Goal: Information Seeking & Learning: Learn about a topic

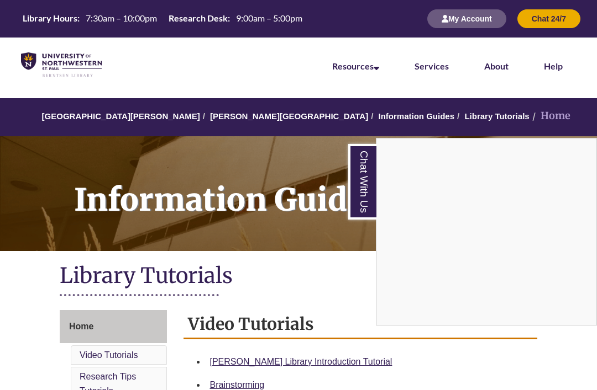
click at [367, 157] on link "Chat With Us" at bounding box center [362, 182] width 28 height 76
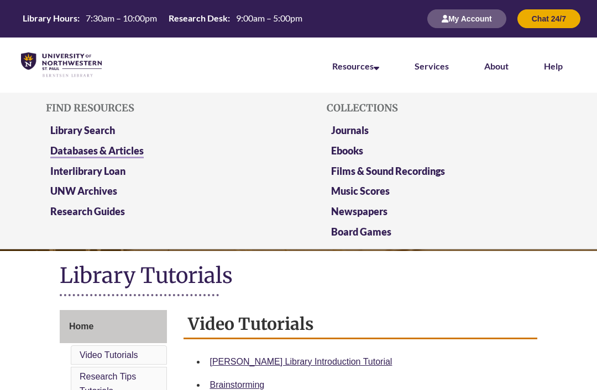
click at [123, 147] on link "Databases & Articles" at bounding box center [96, 152] width 93 height 14
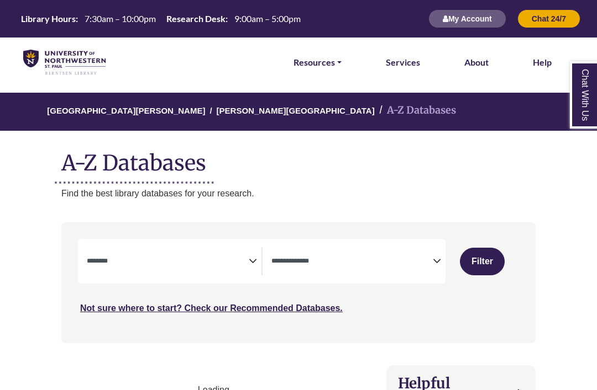
select select "Database Subject Filter"
select select "Database Types Filter"
select select "Database Subject Filter"
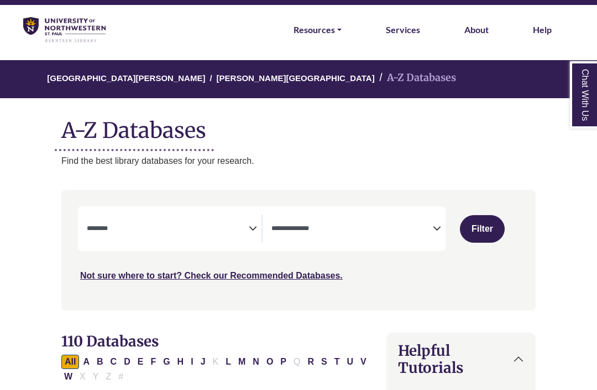
click at [255, 226] on icon "Search filters" at bounding box center [253, 227] width 8 height 16
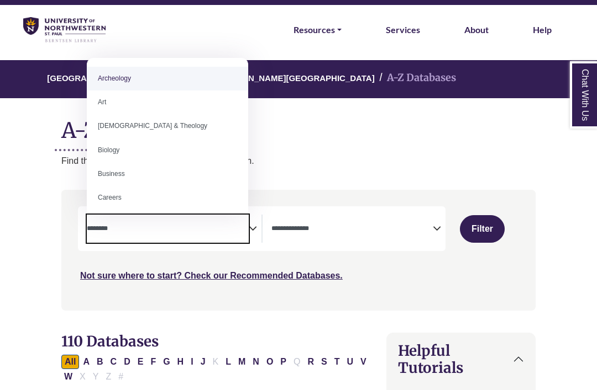
scroll to position [32, 0]
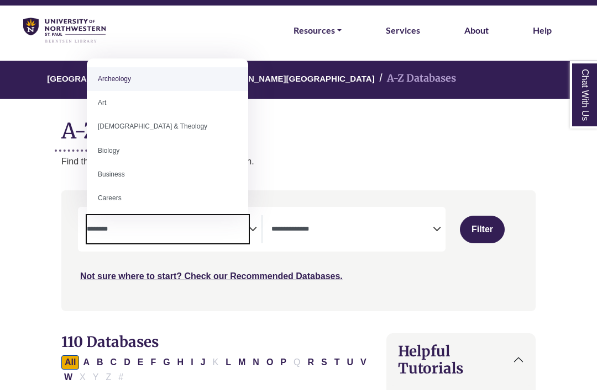
click at [377, 134] on h1 "A-Z Databases" at bounding box center [298, 127] width 474 height 34
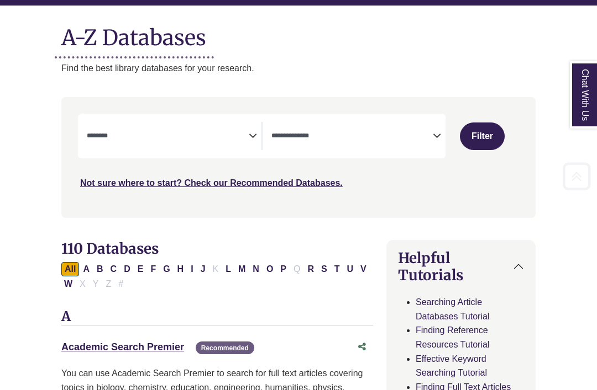
click at [431, 130] on span "Search filters" at bounding box center [352, 134] width 162 height 9
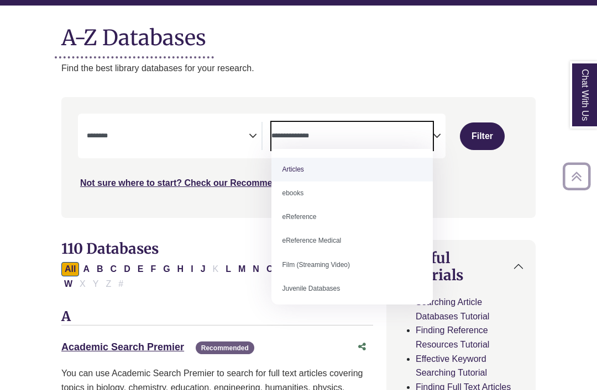
scroll to position [125, 0]
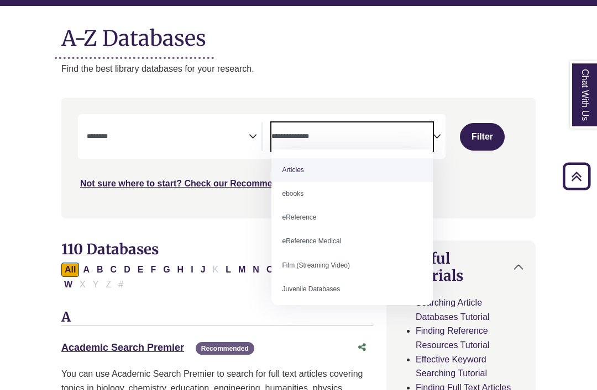
select select "*****"
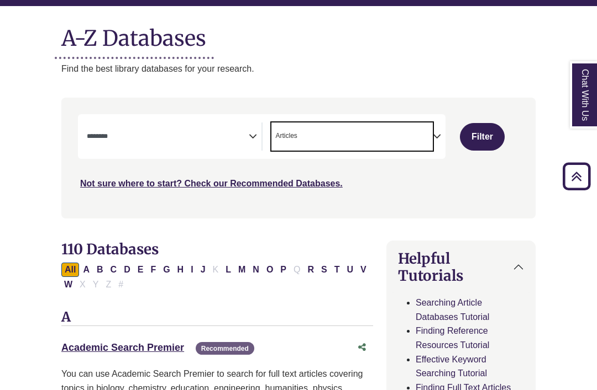
click at [251, 141] on icon "Search filters" at bounding box center [253, 135] width 8 height 16
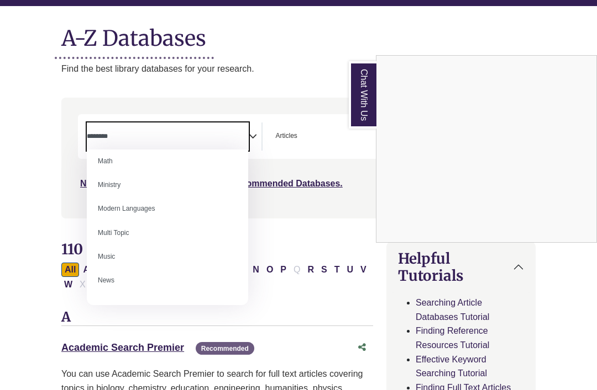
scroll to position [680, 0]
click at [335, 315] on div "Chat With Us" at bounding box center [298, 195] width 597 height 390
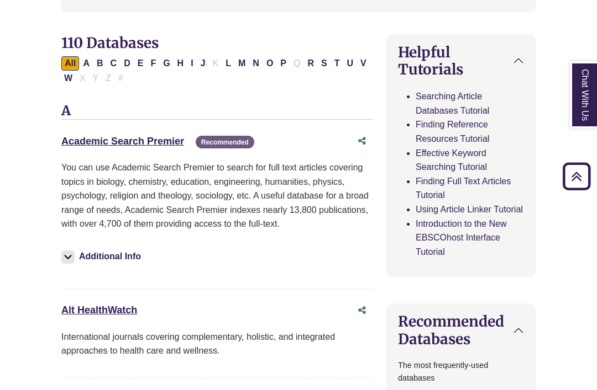
scroll to position [330, 0]
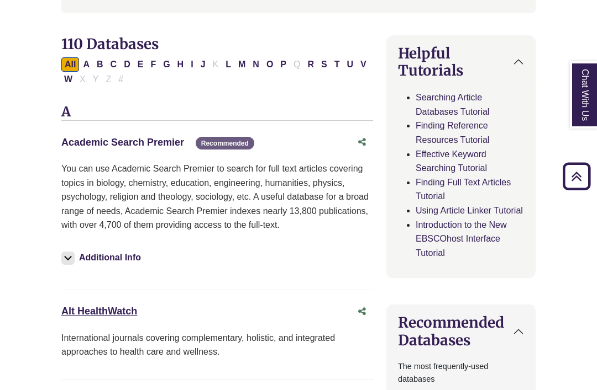
click at [161, 146] on link "Academic Search Premier This link opens in a new window" at bounding box center [122, 142] width 123 height 11
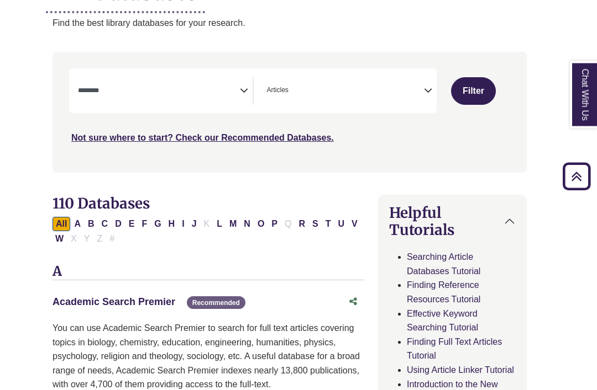
scroll to position [170, 8]
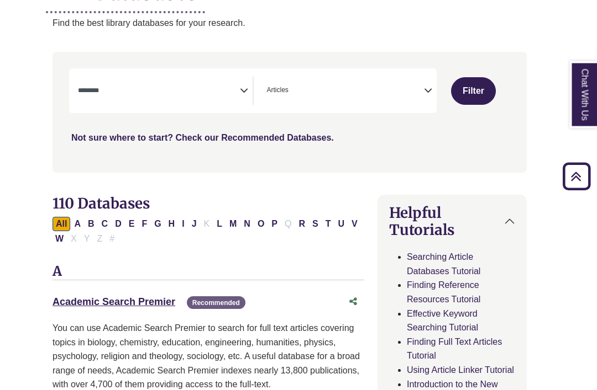
click at [291, 139] on link "Not sure where to start? Check our Recommended Databases." at bounding box center [203, 138] width 262 height 9
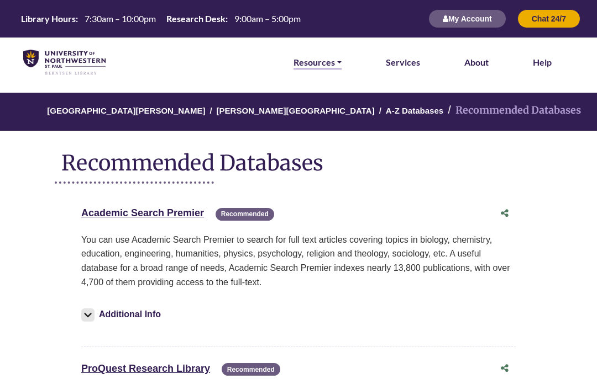
click at [310, 67] on link "Resources" at bounding box center [317, 62] width 48 height 14
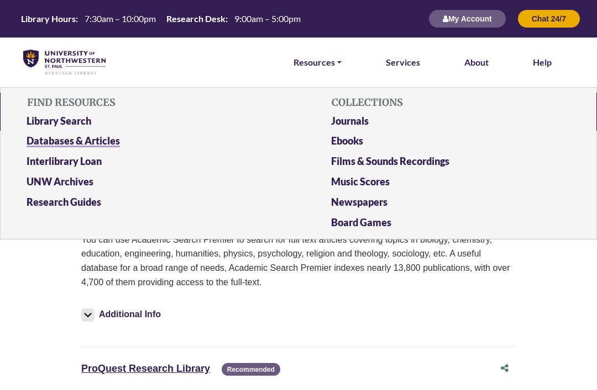
click at [76, 144] on link "Databases & Articles" at bounding box center [146, 143] width 256 height 20
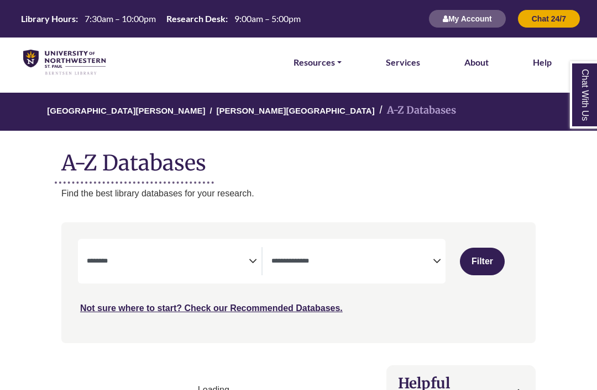
select select "Database Subject Filter"
select select "Database Types Filter"
select select "Database Subject Filter"
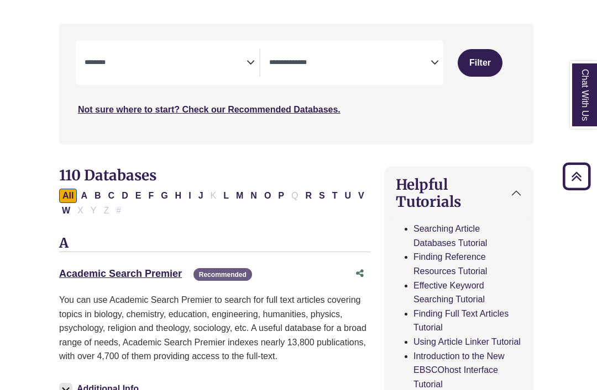
scroll to position [200, 3]
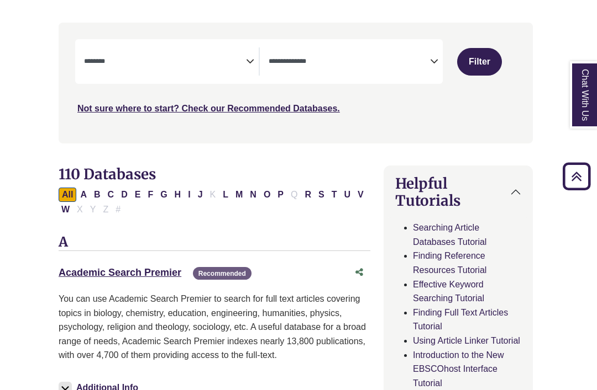
click at [508, 187] on button "Helpful Tutorials" at bounding box center [458, 192] width 148 height 52
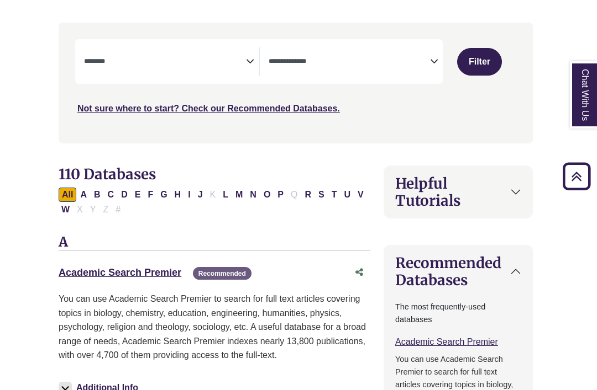
click at [523, 267] on button "Recommended Databases" at bounding box center [458, 272] width 148 height 52
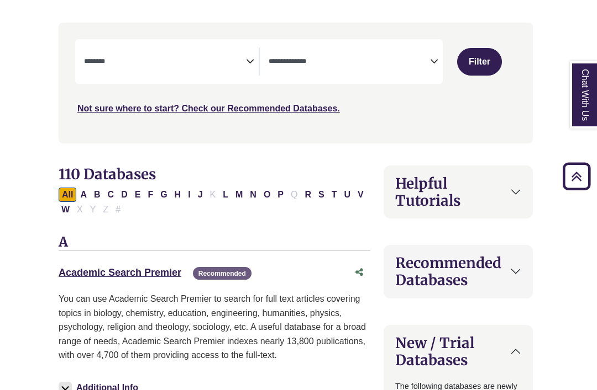
click at [523, 342] on button "New / Trial Databases" at bounding box center [458, 352] width 148 height 52
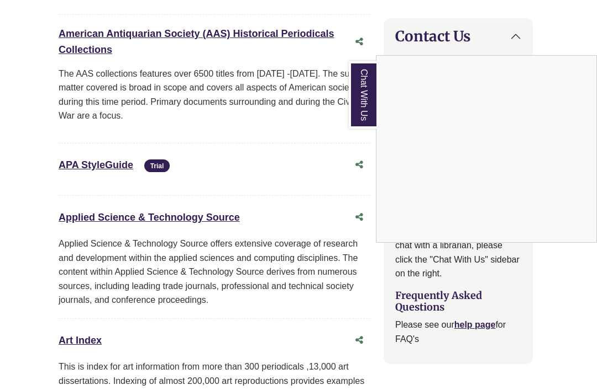
scroll to position [696, 3]
click at [360, 92] on link "Chat With Us" at bounding box center [363, 94] width 28 height 67
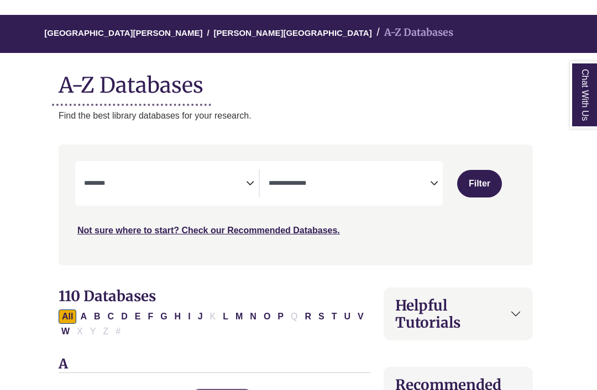
scroll to position [96, 3]
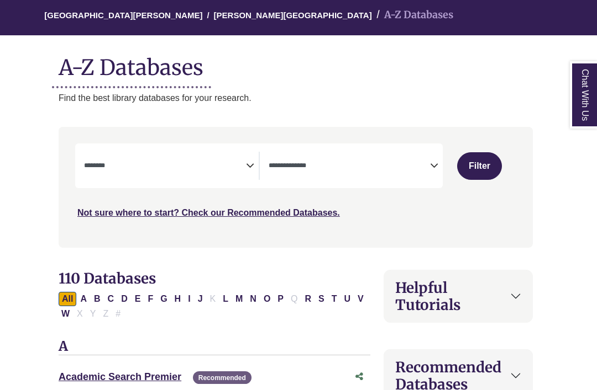
click at [405, 168] on textarea "Search" at bounding box center [349, 166] width 162 height 9
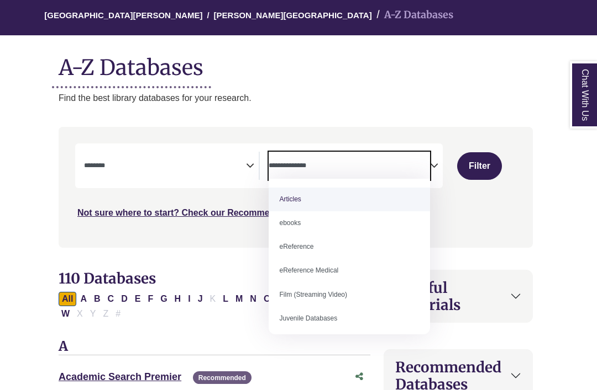
scroll to position [0, 0]
select select "*****"
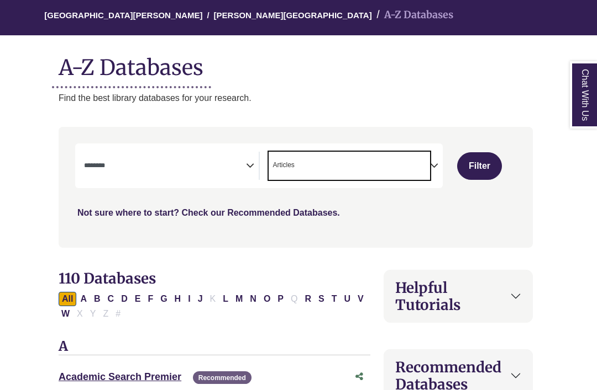
click at [101, 212] on link "Not sure where to start? Check our Recommended Databases." at bounding box center [208, 212] width 262 height 9
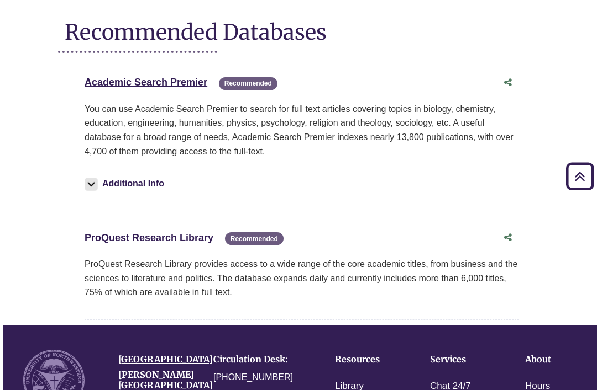
scroll to position [104, 0]
